Goal: Information Seeking & Learning: Learn about a topic

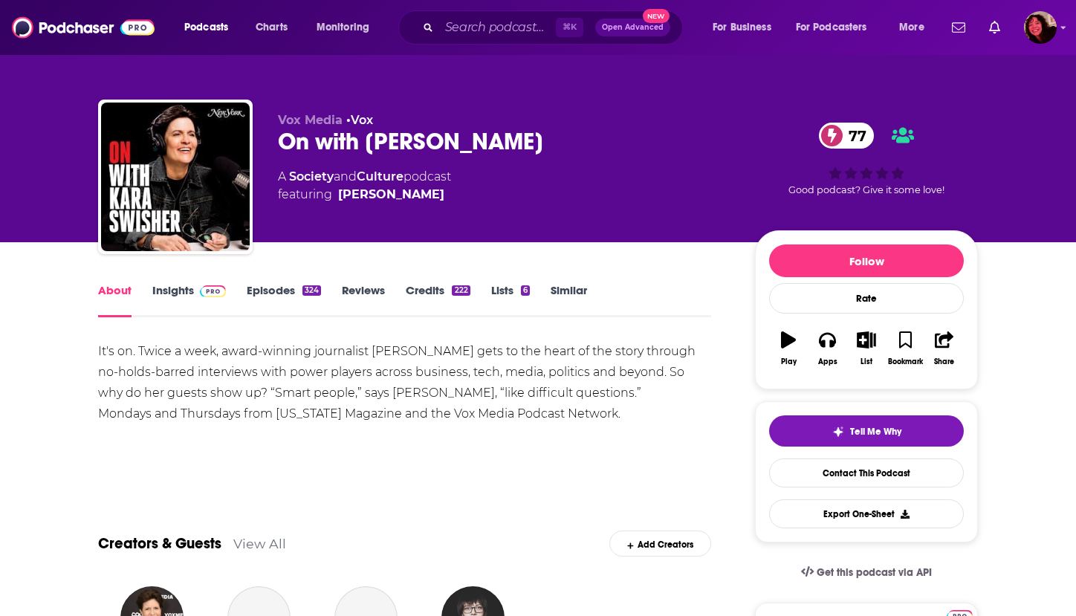
click at [169, 285] on link "Insights" at bounding box center [189, 300] width 74 height 34
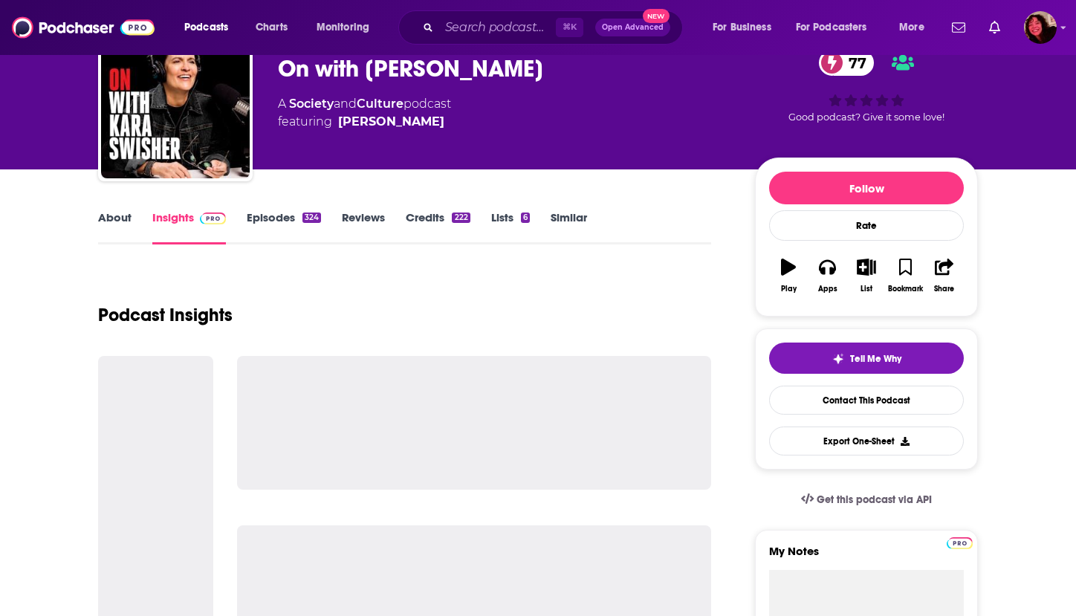
scroll to position [75, 0]
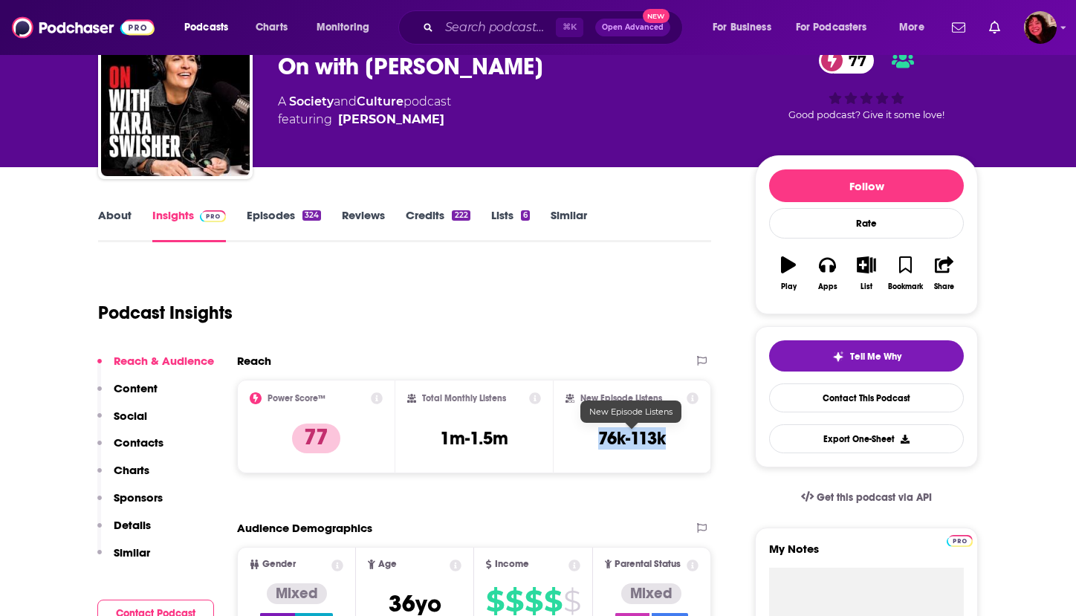
drag, startPoint x: 594, startPoint y: 438, endPoint x: 688, endPoint y: 440, distance: 94.4
click at [688, 440] on div "New Episode Listens 76k-113k" at bounding box center [632, 426] width 133 height 68
copy h3 "76k-113k"
click at [137, 445] on p "Contacts" at bounding box center [139, 443] width 50 height 14
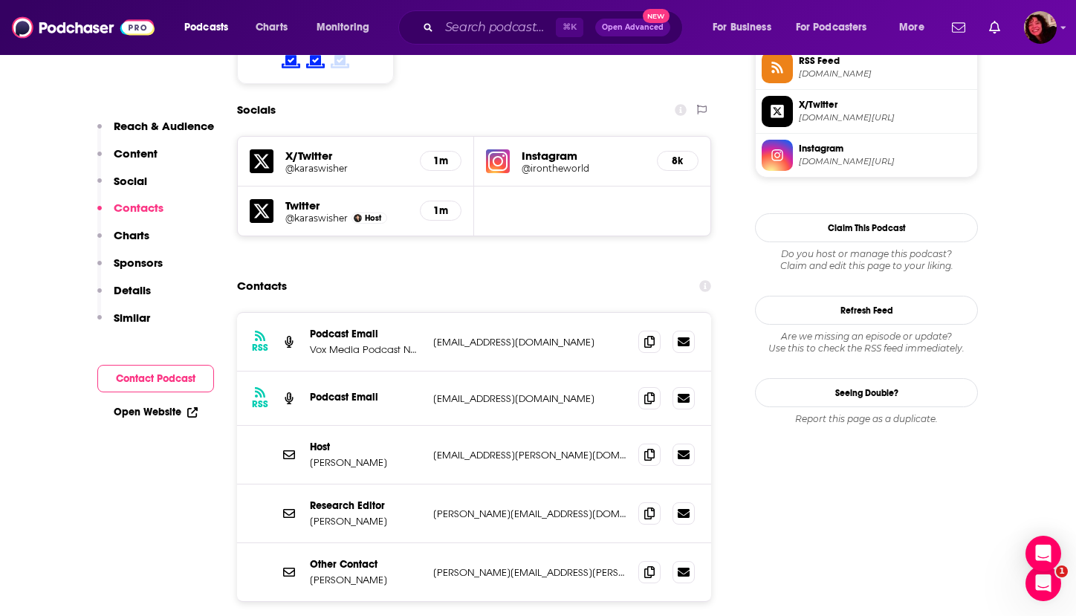
scroll to position [0, 0]
click at [505, 30] on input "Search podcasts, credits, & more..." at bounding box center [497, 28] width 117 height 24
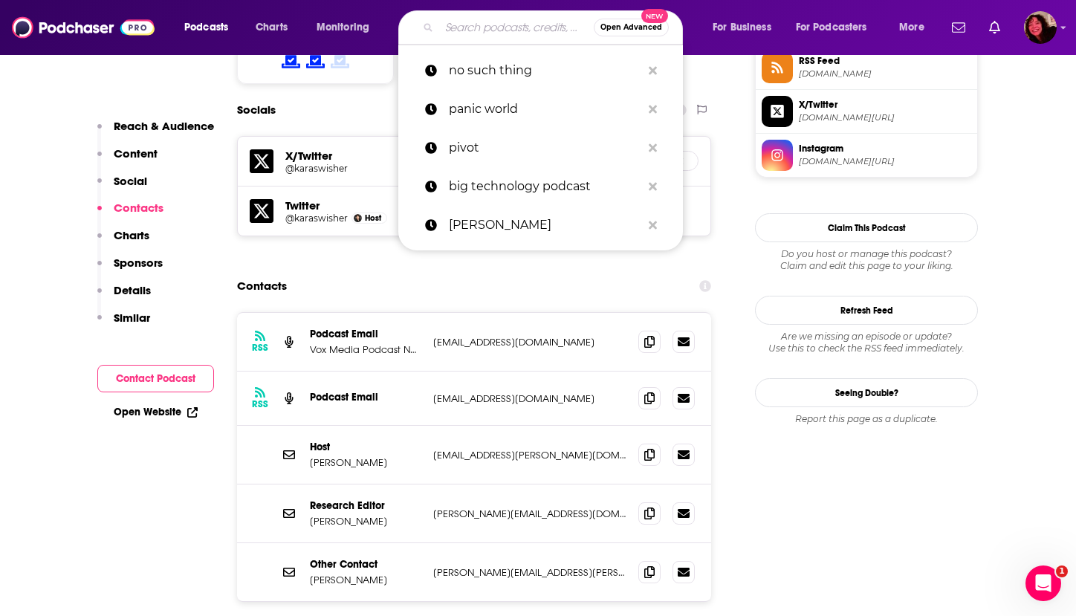
paste input "Your Wrong About"
type input "Your Wrong About"
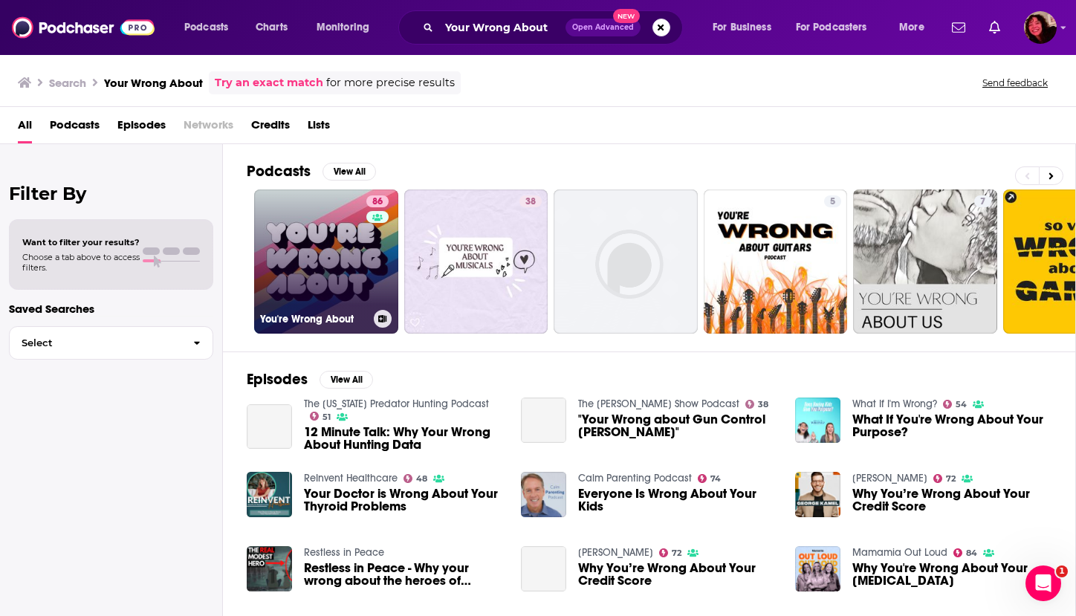
click at [305, 268] on link "86 You're Wrong About" at bounding box center [326, 262] width 144 height 144
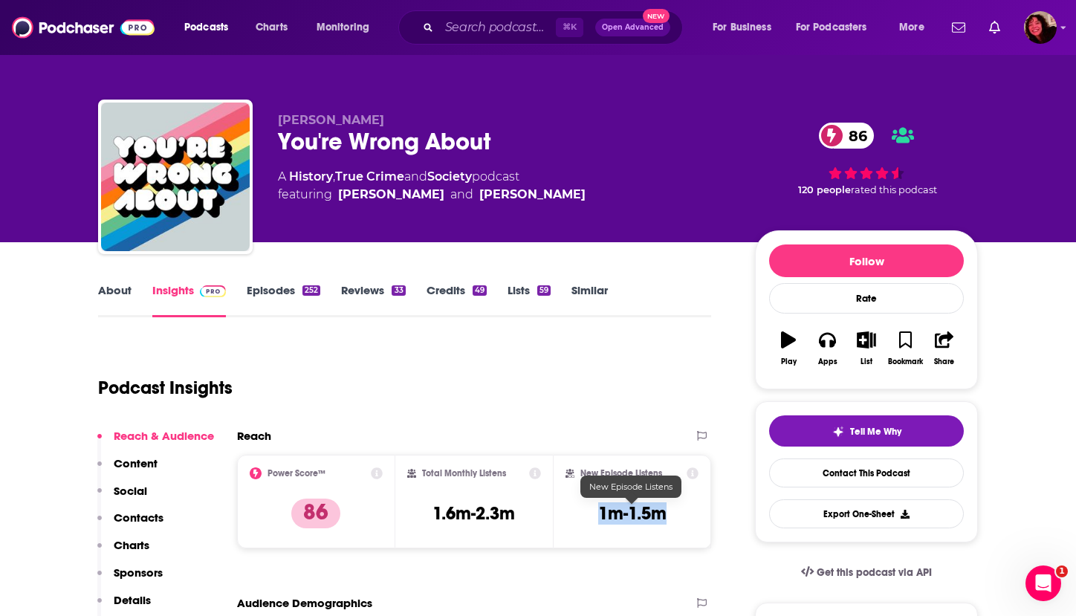
drag, startPoint x: 591, startPoint y: 513, endPoint x: 667, endPoint y: 512, distance: 76.6
click at [667, 512] on div "New Episode Listens 1m-1.5m" at bounding box center [632, 501] width 133 height 68
copy h3 "1m-1.5m"
